Goal: Information Seeking & Learning: Check status

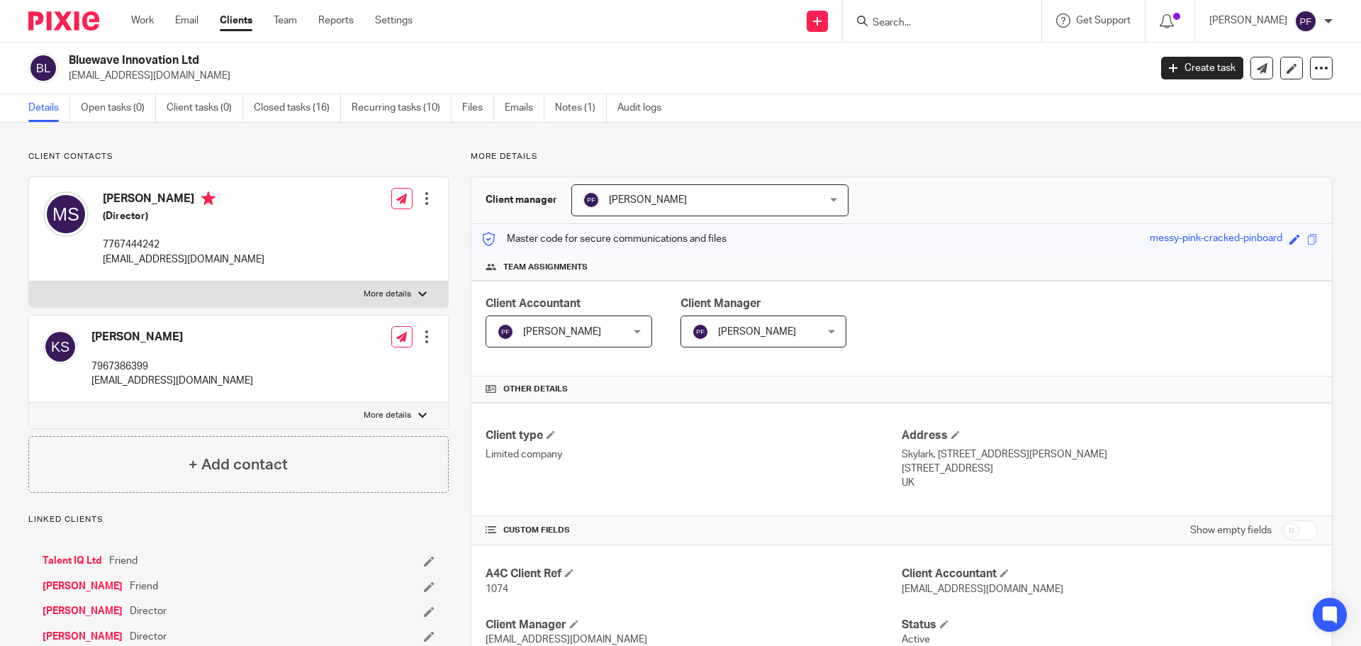
click at [897, 36] on div at bounding box center [942, 21] width 198 height 42
click at [887, 21] on input "Search" at bounding box center [935, 23] width 128 height 13
type input "mod"
click at [902, 62] on link at bounding box center [979, 61] width 223 height 33
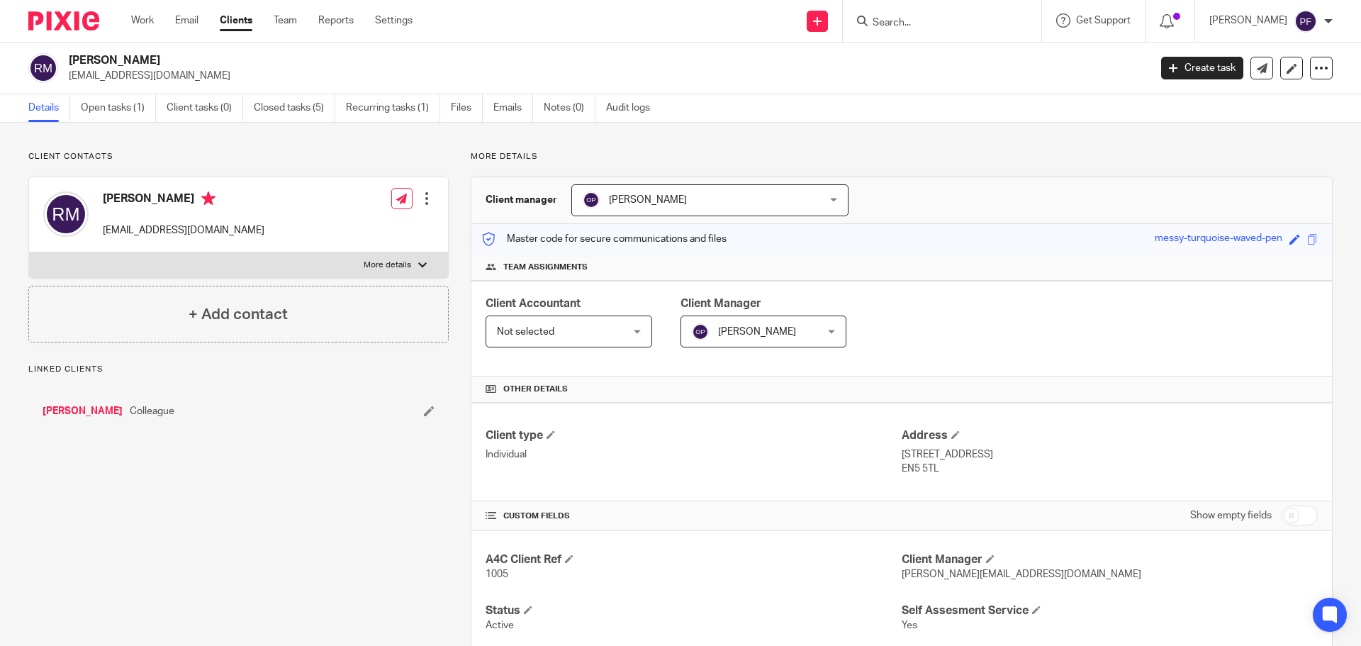
click at [146, 79] on p "rabihmodad@icloud.com" at bounding box center [604, 76] width 1071 height 14
click at [92, 60] on h2 "Rabih Modad" at bounding box center [497, 60] width 857 height 15
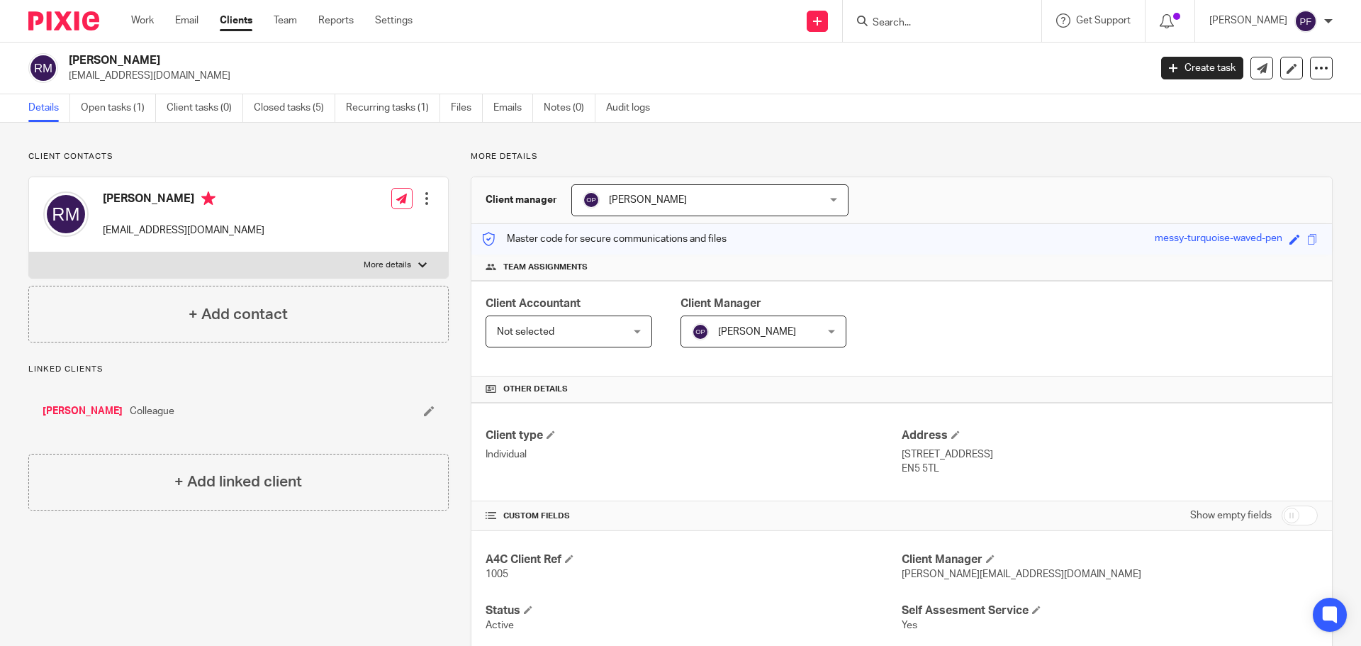
click at [113, 61] on h2 "Rabih Modad" at bounding box center [497, 60] width 857 height 15
click at [120, 77] on p "rabihmodad@icloud.com" at bounding box center [604, 76] width 1071 height 14
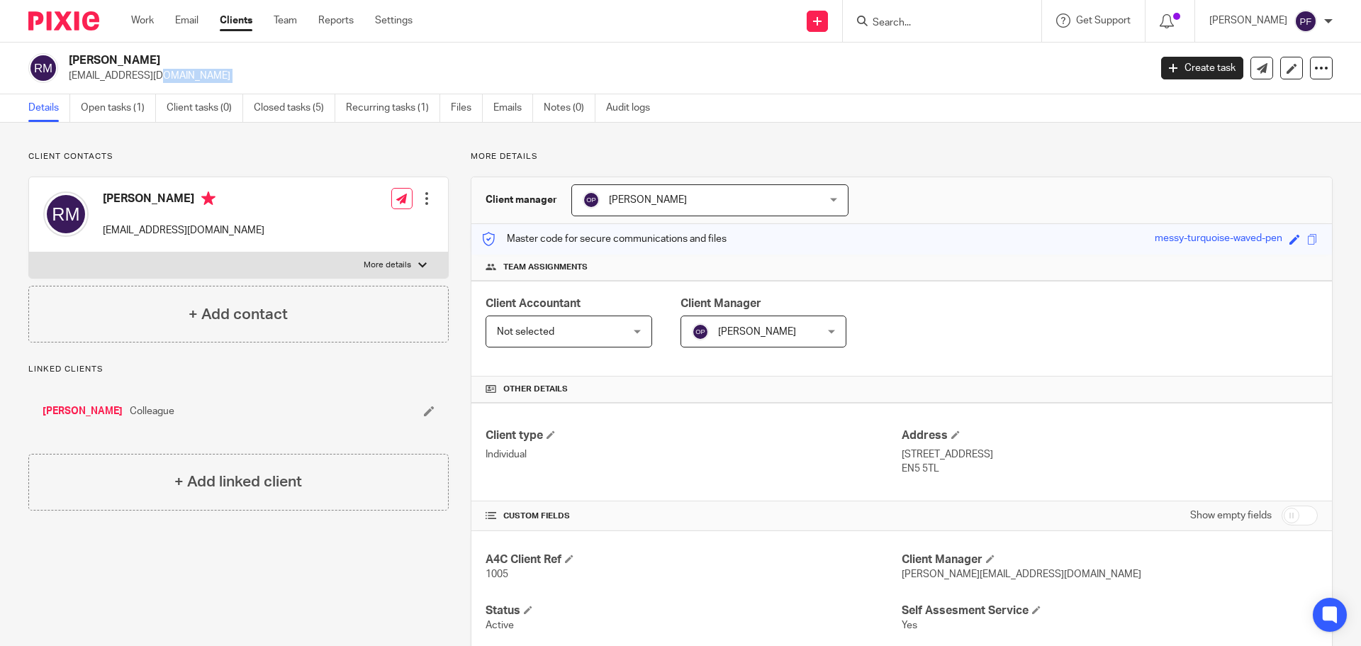
click at [120, 77] on p "rabihmodad@icloud.com" at bounding box center [604, 76] width 1071 height 14
click at [128, 79] on p "rabihmodad@icloud.com" at bounding box center [604, 76] width 1071 height 14
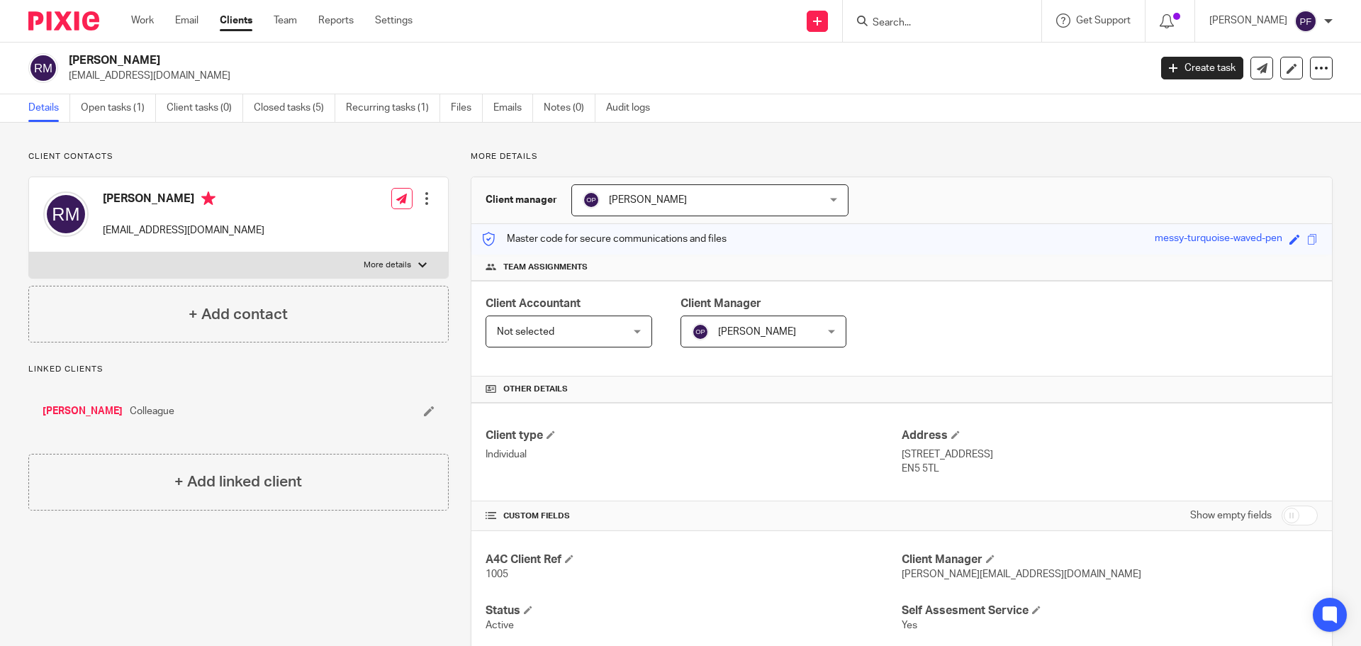
click at [322, 386] on div "Linked clients Said Ghusayni Colleague" at bounding box center [238, 398] width 420 height 68
click at [884, 23] on input "Search" at bounding box center [935, 23] width 128 height 13
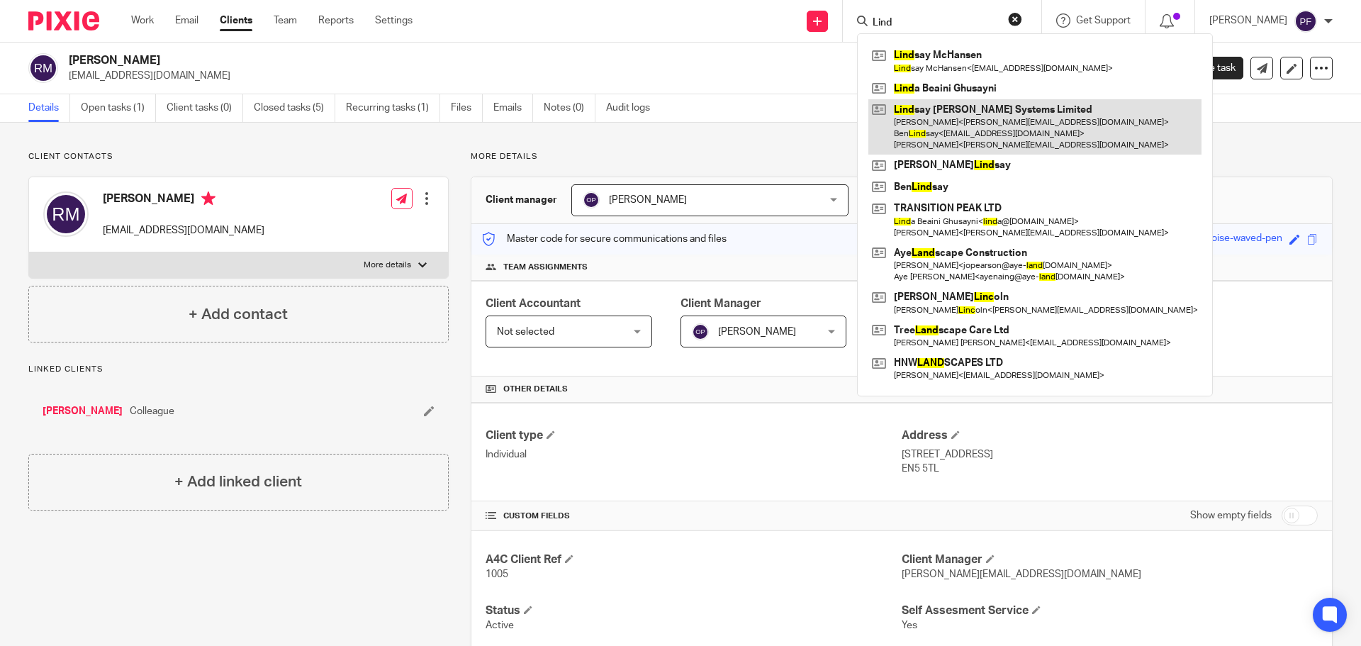
type input "Lind"
click at [925, 130] on link at bounding box center [1034, 127] width 333 height 56
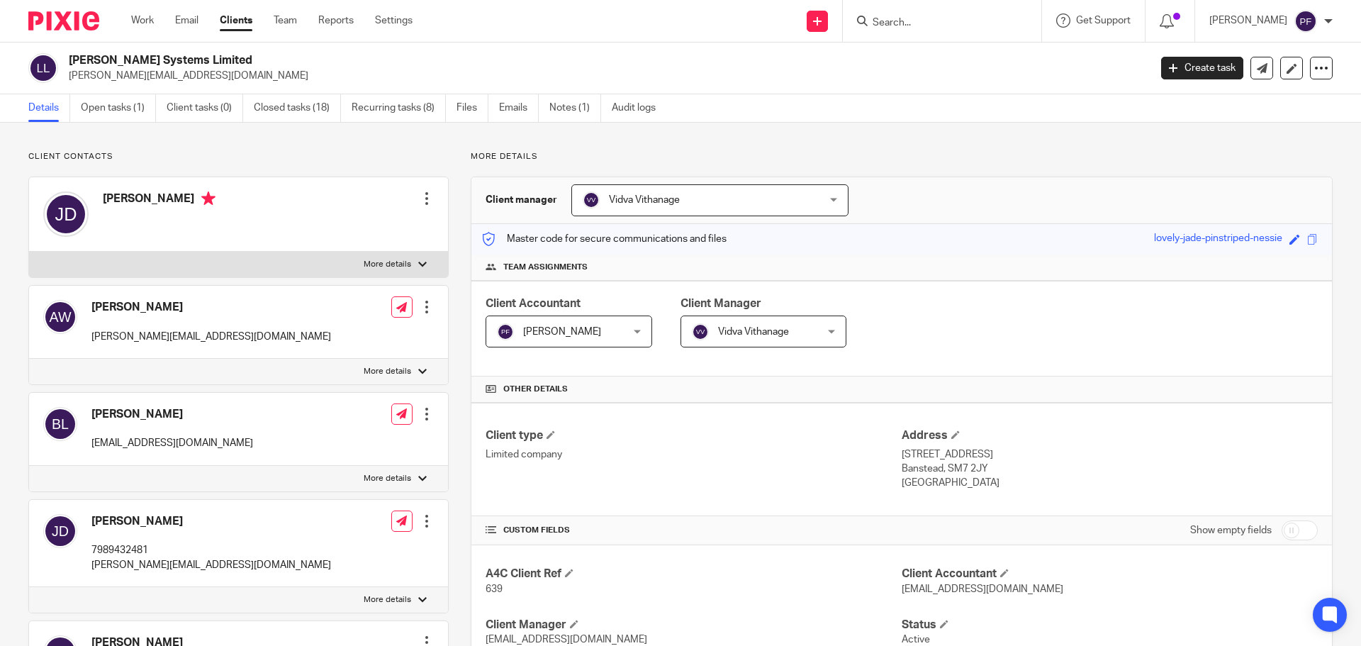
click at [924, 18] on input "Search" at bounding box center [935, 23] width 128 height 13
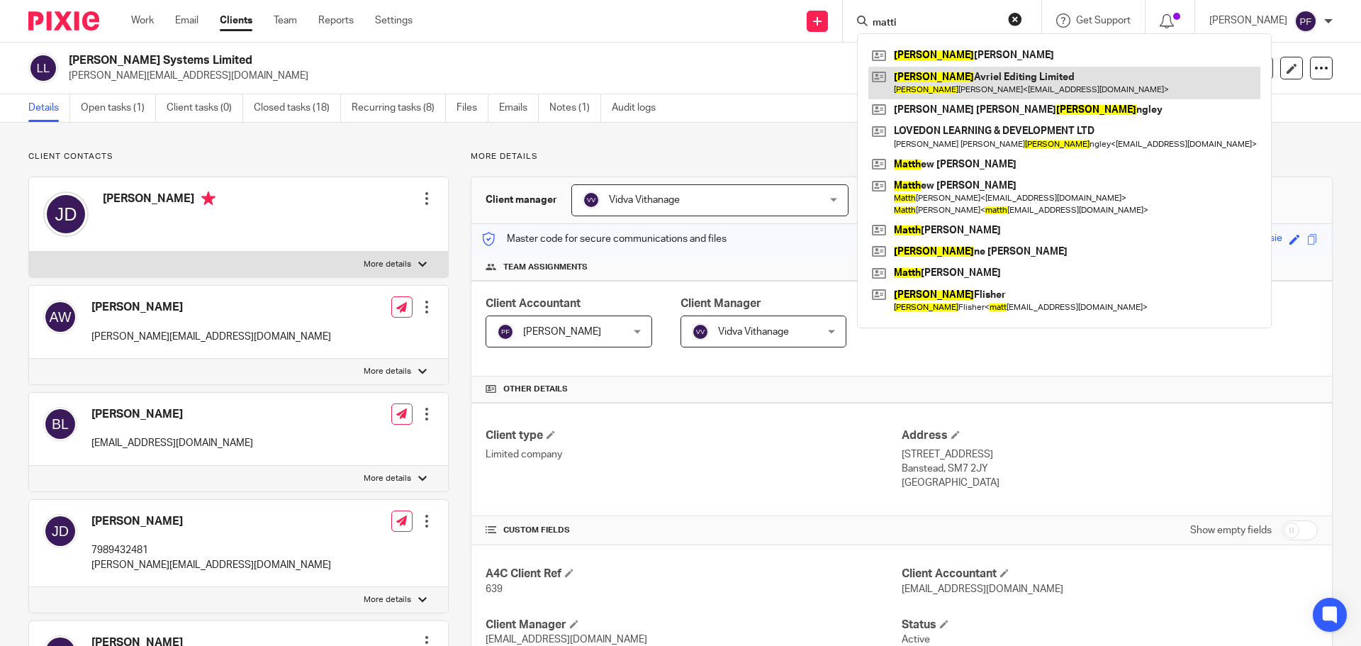
type input "matti"
click at [925, 86] on link at bounding box center [1064, 83] width 392 height 33
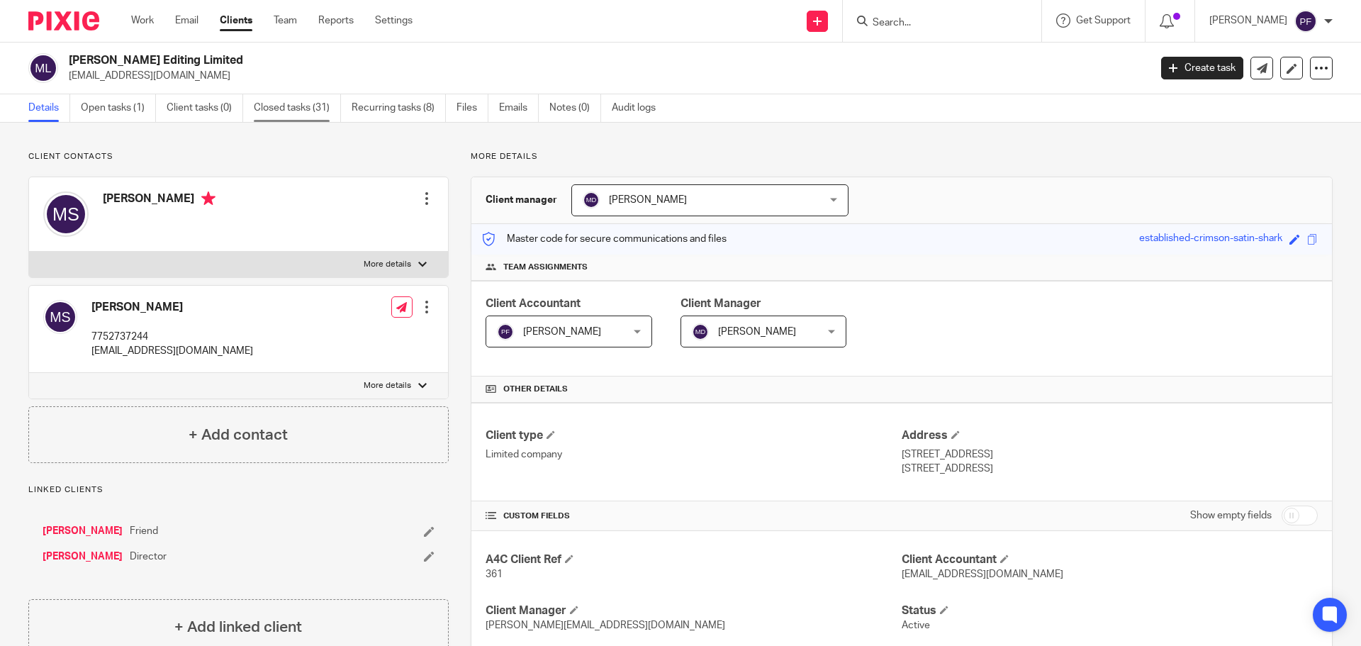
click at [288, 117] on link "Closed tasks (31)" at bounding box center [297, 108] width 87 height 28
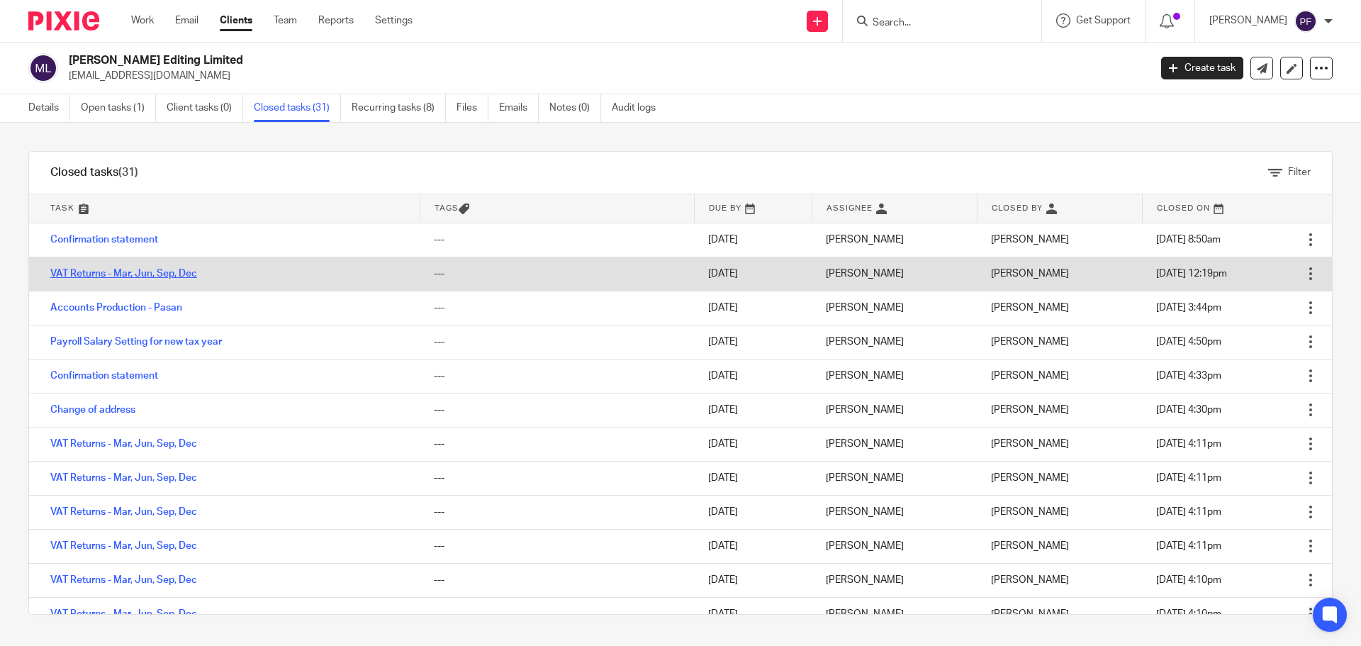
click at [132, 274] on link "VAT Returns - Mar, Jun, Sep, Dec" at bounding box center [123, 274] width 147 height 10
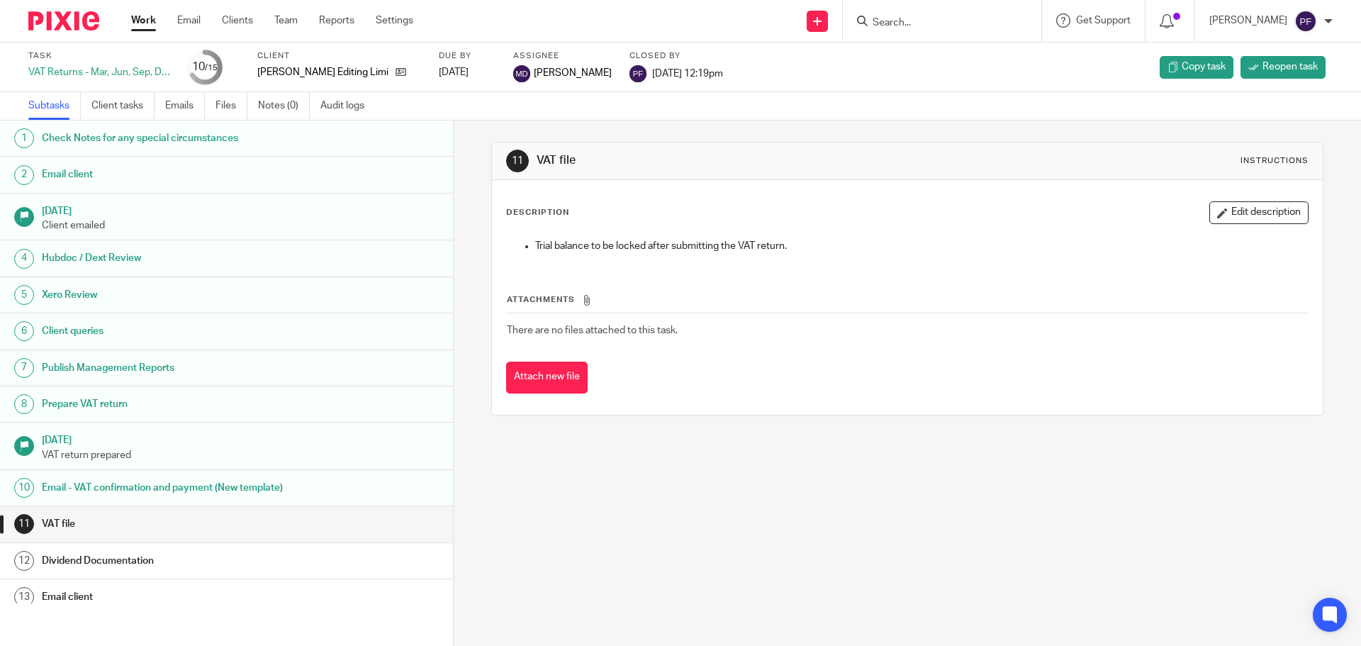
click at [178, 107] on link "Emails" at bounding box center [185, 106] width 40 height 28
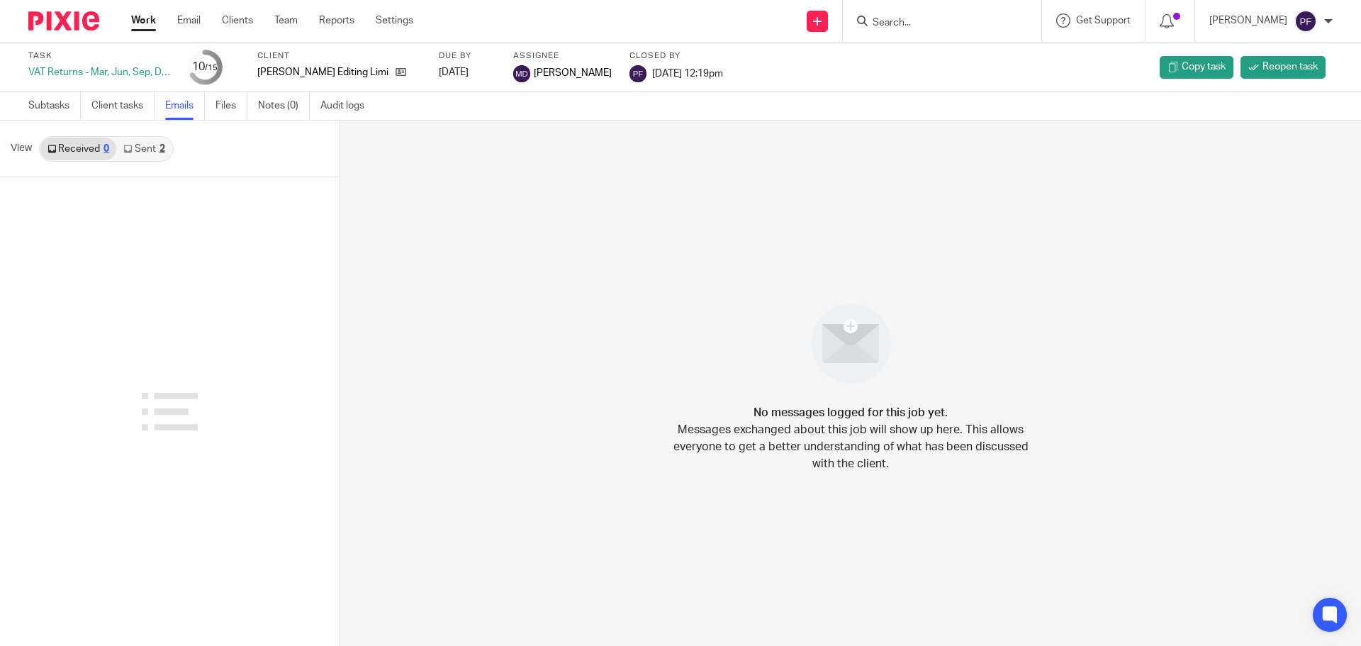
click at [135, 154] on link "Sent 2" at bounding box center [143, 148] width 55 height 23
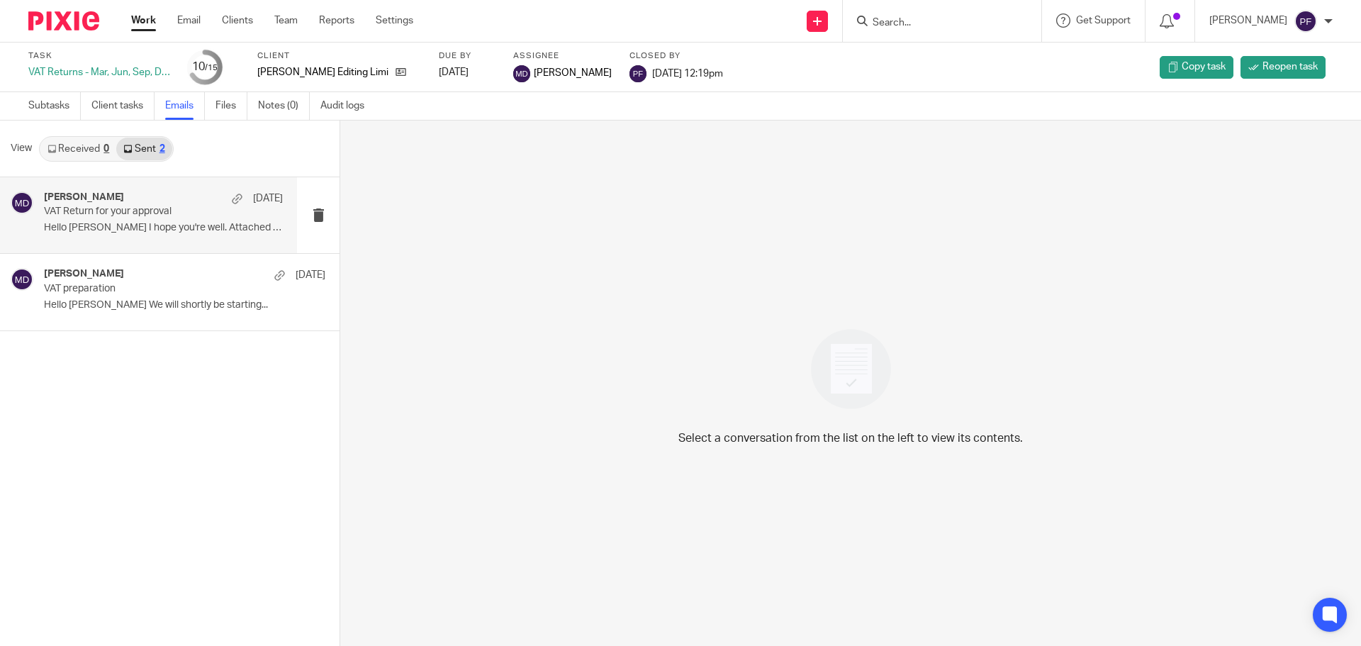
click at [157, 227] on p "Hello Matti I hope you're well. Attached is..." at bounding box center [163, 228] width 239 height 12
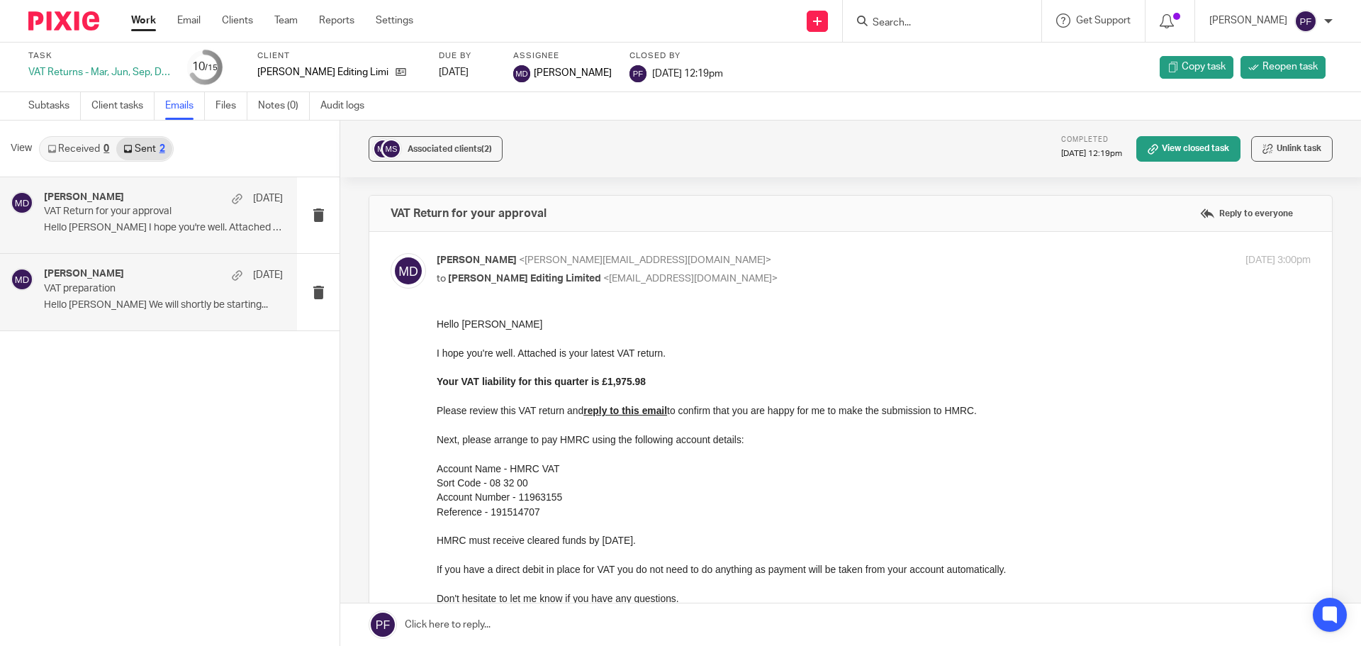
click at [138, 288] on p "VAT preparation" at bounding box center [139, 289] width 191 height 12
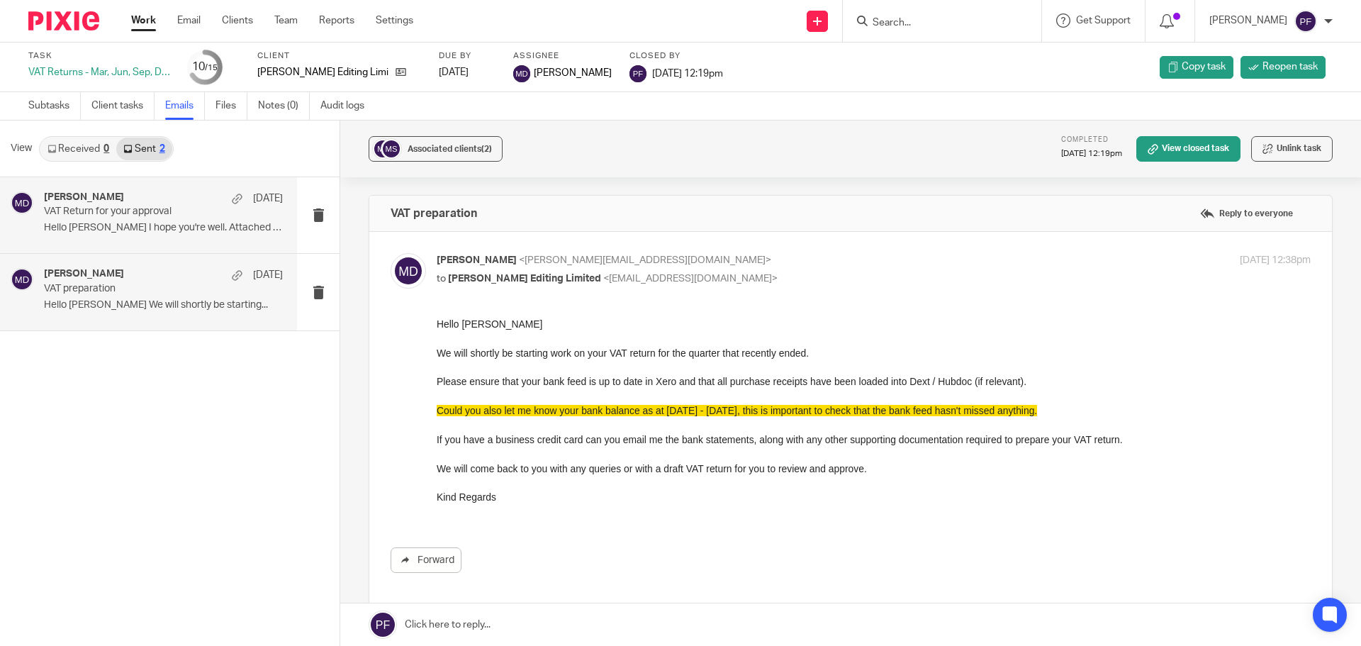
click at [151, 230] on p "Hello Matti I hope you're well. Attached is..." at bounding box center [163, 228] width 239 height 12
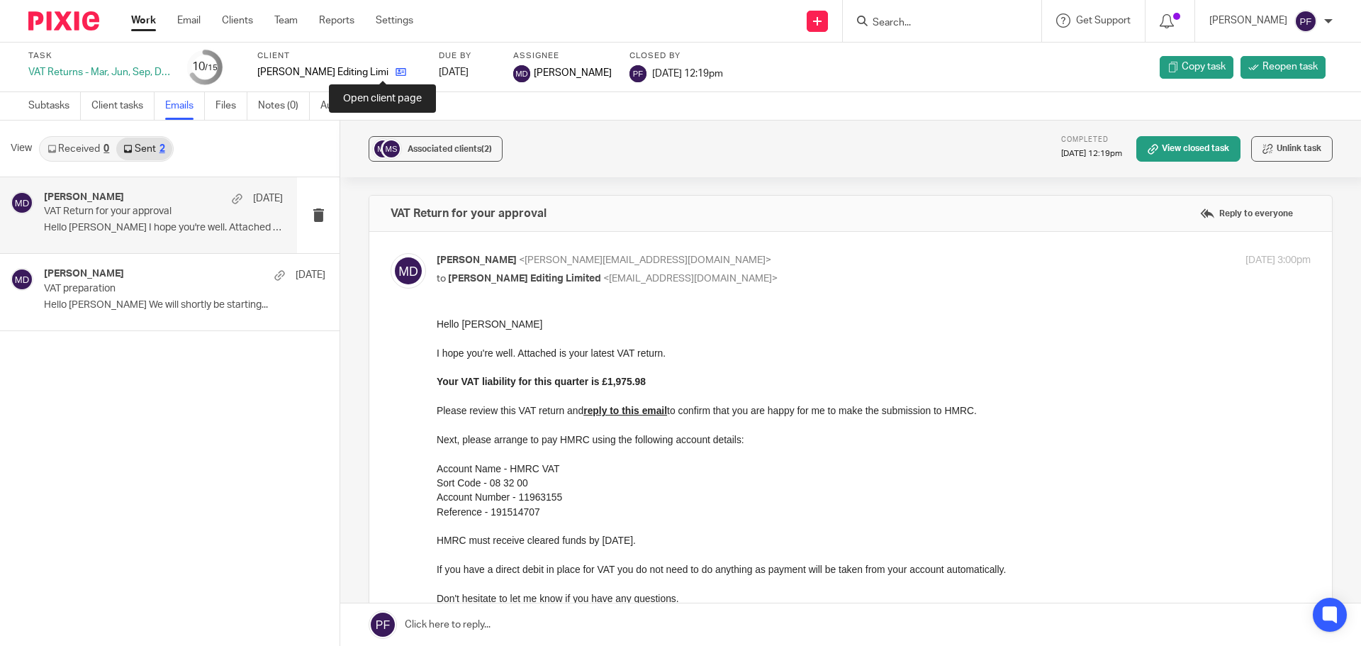
click at [395, 71] on icon at bounding box center [400, 72] width 11 height 11
